Goal: Use online tool/utility: Use online tool/utility

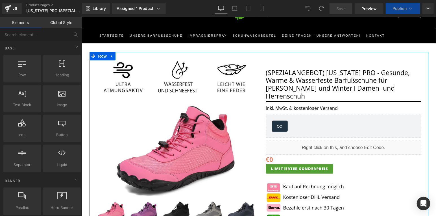
scroll to position [39, 0]
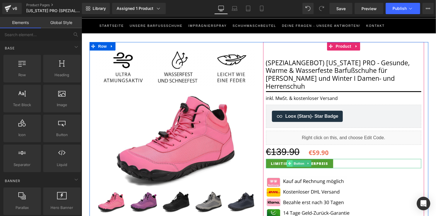
click at [291, 160] on span at bounding box center [289, 163] width 6 height 7
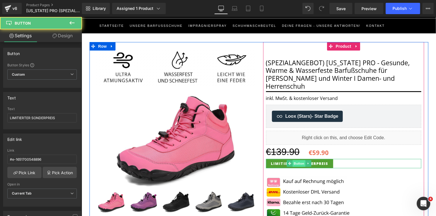
scroll to position [0, 0]
click at [297, 160] on span "Button" at bounding box center [298, 163] width 13 height 7
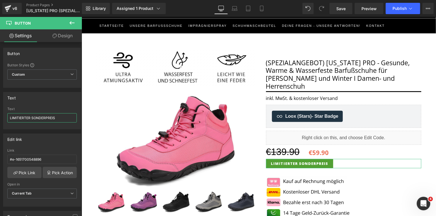
click at [67, 117] on input "LIMITIERTER SONDERPREIS" at bounding box center [41, 117] width 69 height 9
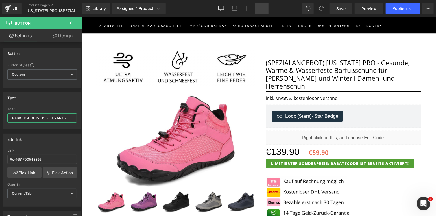
type input "LIMITIERTER SONDERPREIS: RABATTCODE IST BEREITS AKTIVIERT!"
click at [263, 6] on icon at bounding box center [262, 9] width 6 height 6
type input "14"
type input "#88c45d"
type input "100"
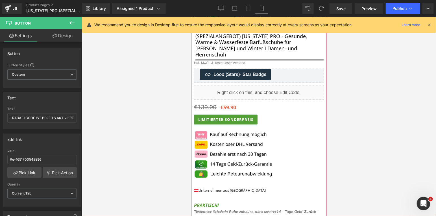
scroll to position [165, 0]
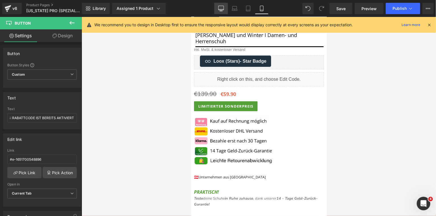
click at [225, 8] on link "Desktop" at bounding box center [221, 8] width 14 height 11
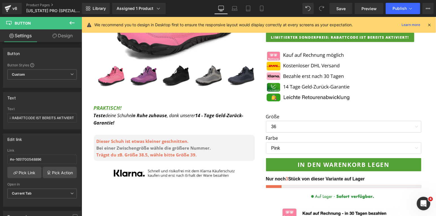
scroll to position [106, 0]
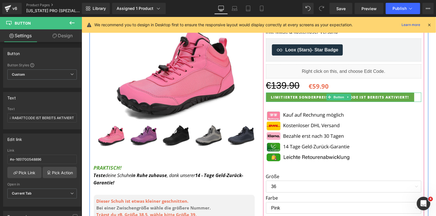
click at [295, 94] on span "LIMITIERTER SONDERPREIS: RABATTCODE IST BEREITS AKTIVIERT!" at bounding box center [340, 96] width 138 height 5
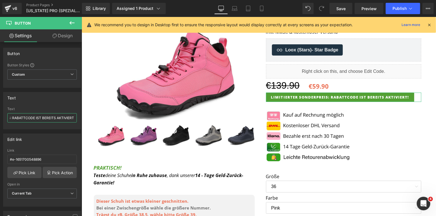
click at [50, 120] on input "LIMITIERTER SONDERPREIS: RABATTCODE IST BEREITS AKTIVIERT!" at bounding box center [41, 117] width 69 height 9
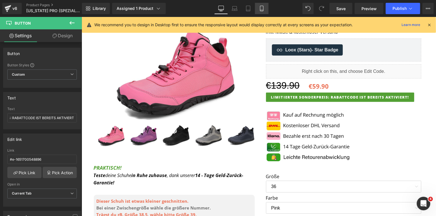
click at [260, 8] on icon at bounding box center [261, 8] width 3 height 5
type input "14"
type input "100"
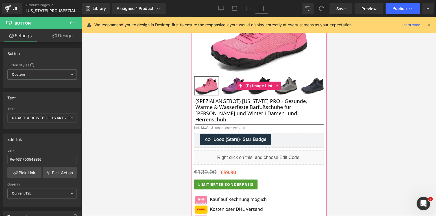
scroll to position [109, 0]
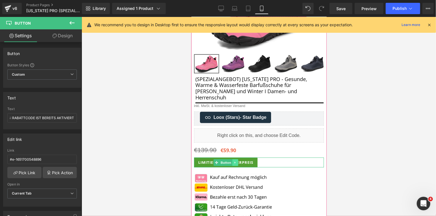
click at [232, 159] on link at bounding box center [235, 162] width 6 height 7
click at [216, 159] on link "Button" at bounding box center [222, 162] width 19 height 7
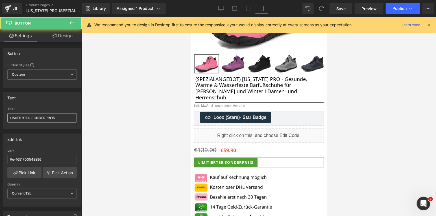
click at [68, 116] on input "LIMITIERTER SONDERPREIS" at bounding box center [41, 117] width 69 height 9
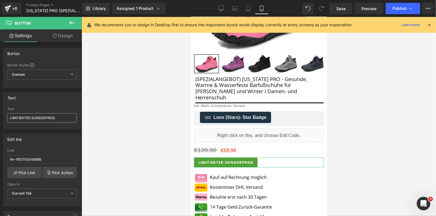
type input "LIMITIERTER SONDERPREIS: RABATTCODE IST BEREITS AKTIVIERT!"
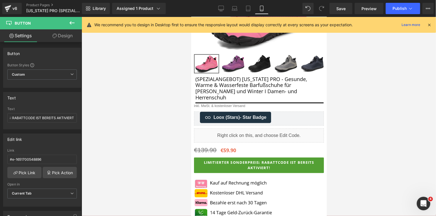
click at [362, 140] on div at bounding box center [259, 116] width 354 height 199
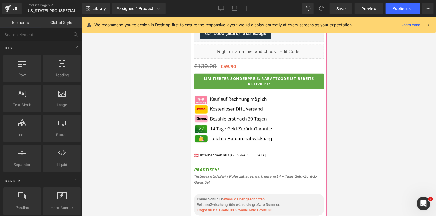
scroll to position [215, 0]
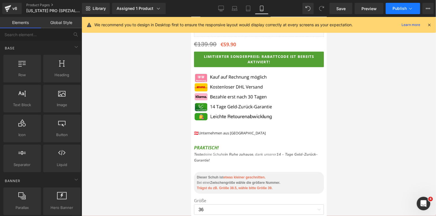
click at [407, 8] on button "Publish" at bounding box center [402, 8] width 34 height 11
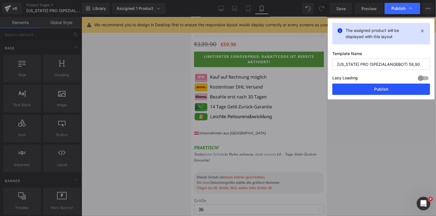
click at [358, 90] on button "Publish" at bounding box center [381, 89] width 98 height 11
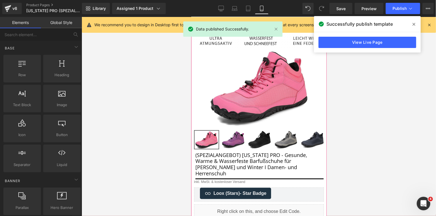
scroll to position [0, 0]
